Goal: Browse casually

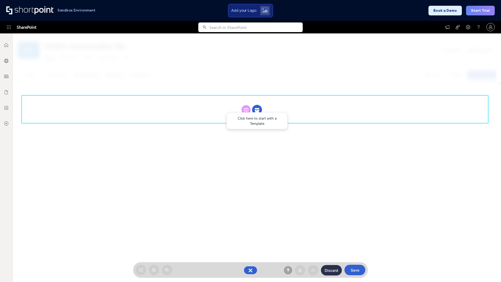
click at [257, 105] on circle at bounding box center [257, 110] width 10 height 10
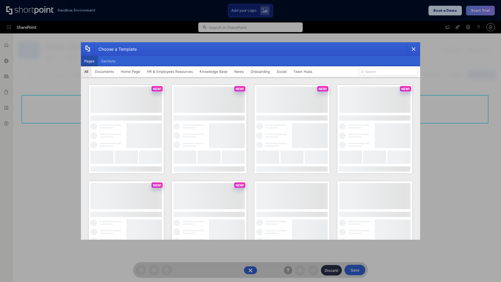
scroll to position [71, 0]
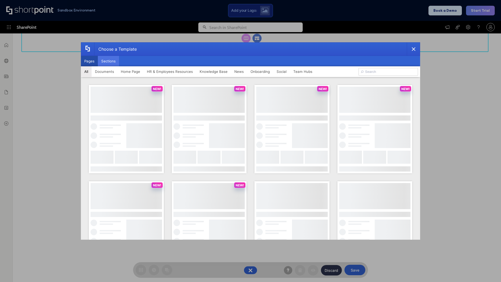
click at [108, 61] on button "Sections" at bounding box center [108, 61] width 21 height 10
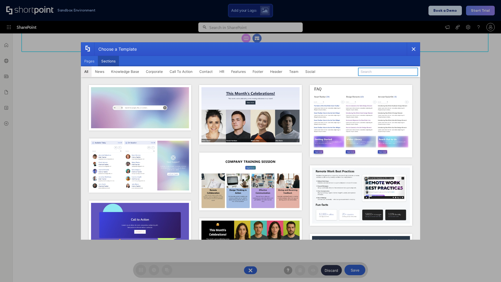
type input "Social Intranet"
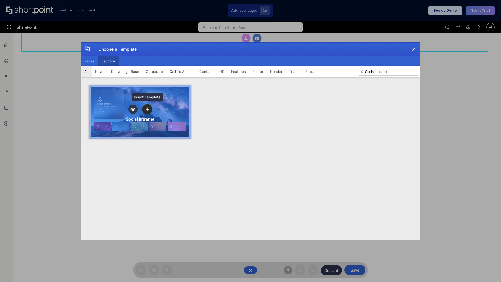
click at [147, 109] on icon "template selector" at bounding box center [147, 109] width 4 height 4
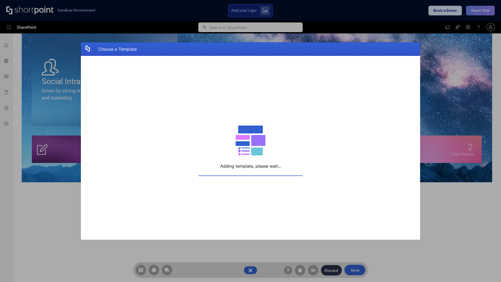
scroll to position [83, 0]
